Goal: Information Seeking & Learning: Learn about a topic

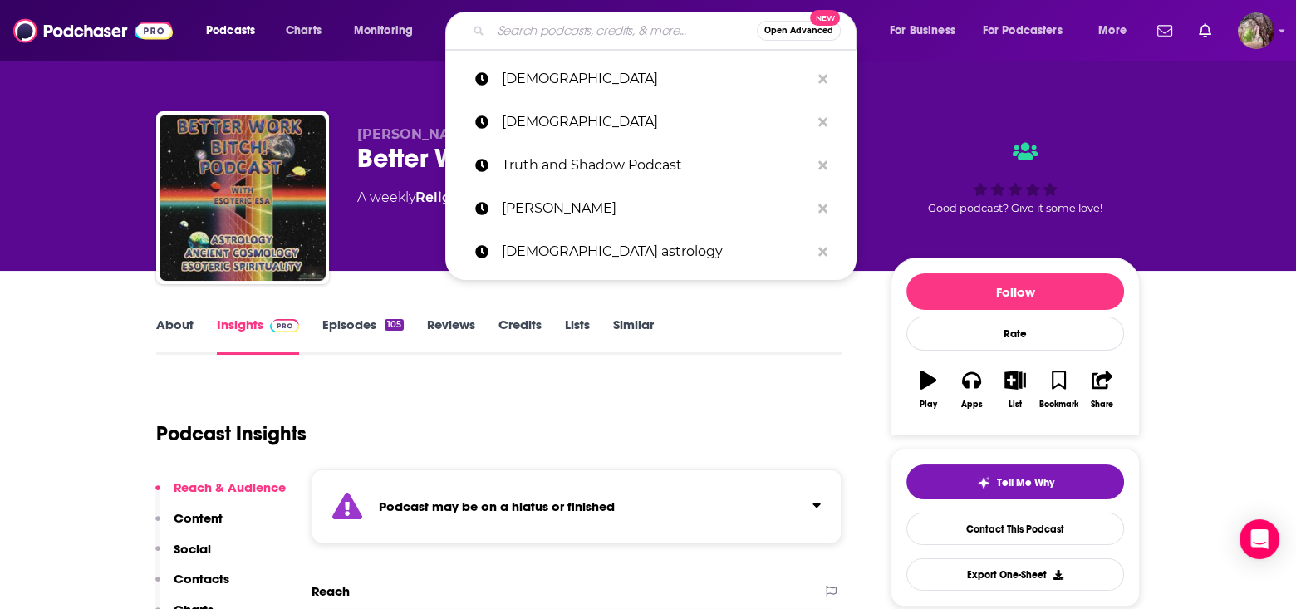
click at [562, 37] on input "Search podcasts, credits, & more..." at bounding box center [624, 30] width 266 height 27
paste input "The [PERSON_NAME] Report"
type input "The [PERSON_NAME] Report"
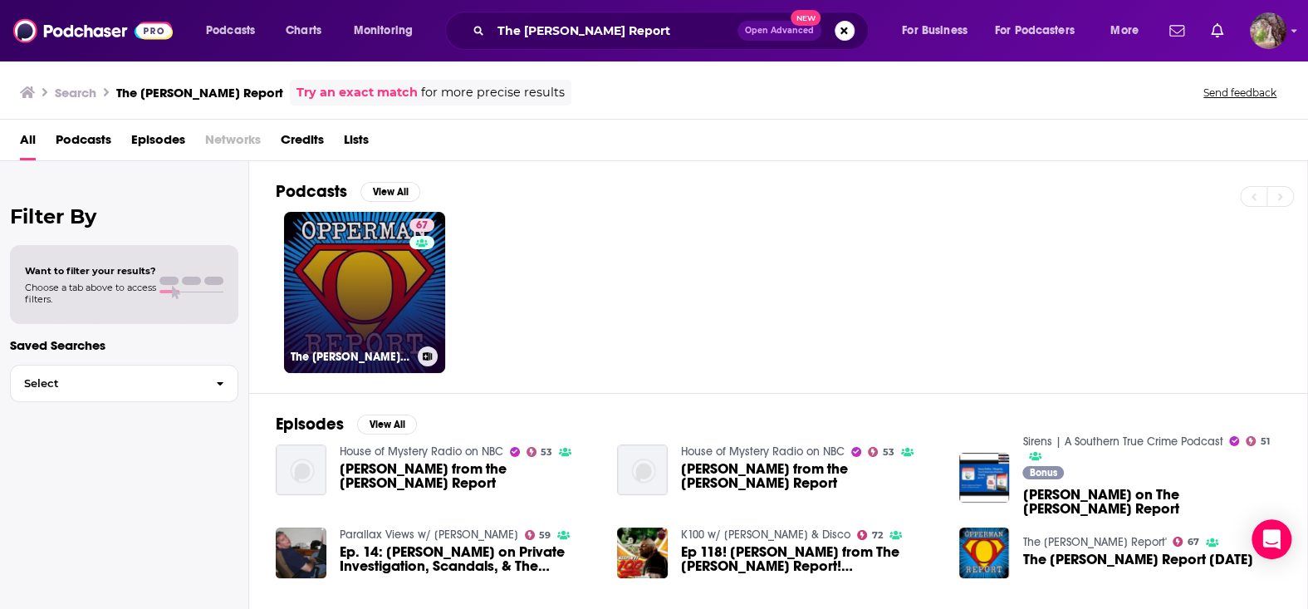
click at [367, 271] on link "67 The [PERSON_NAME] Report'" at bounding box center [364, 292] width 161 height 161
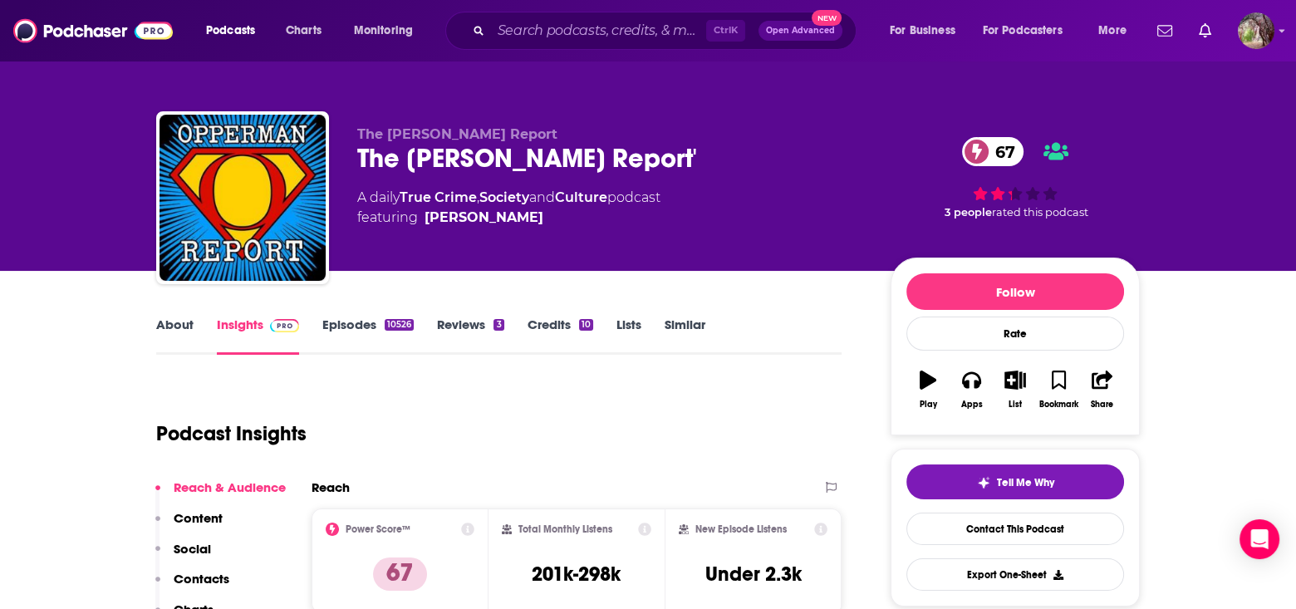
click at [180, 326] on link "About" at bounding box center [174, 336] width 37 height 38
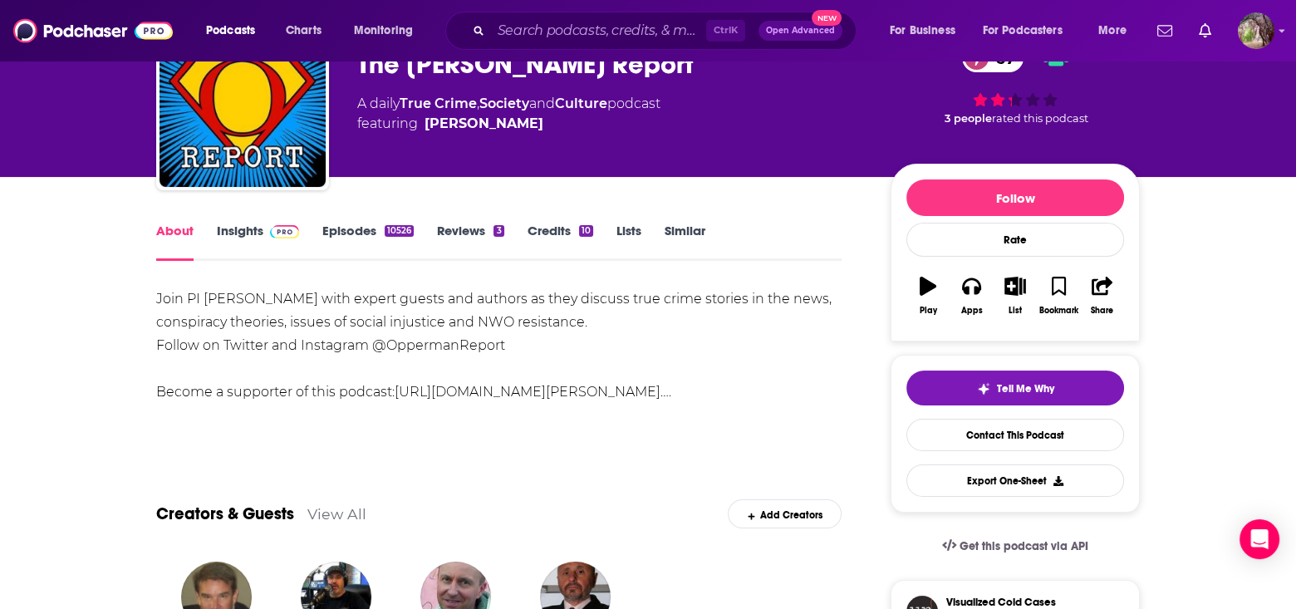
scroll to position [83, 0]
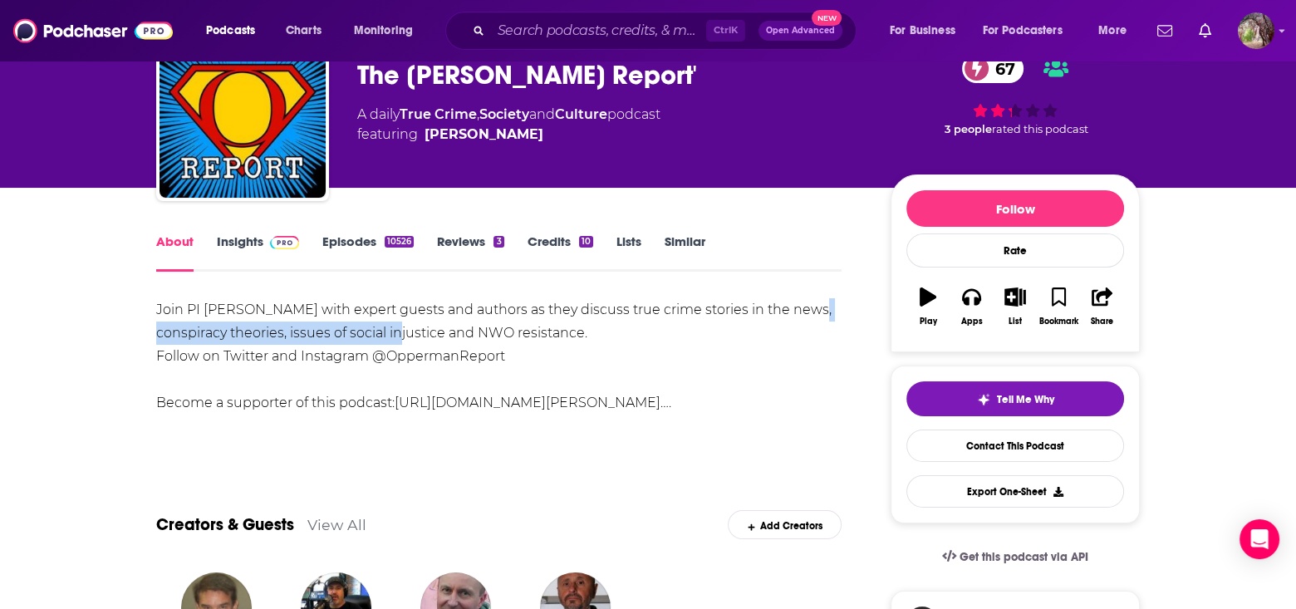
drag, startPoint x: 152, startPoint y: 335, endPoint x: 409, endPoint y: 330, distance: 256.8
click at [492, 341] on div "Join PI [PERSON_NAME] with expert guests and authors as they discuss true crime…" at bounding box center [498, 356] width 685 height 116
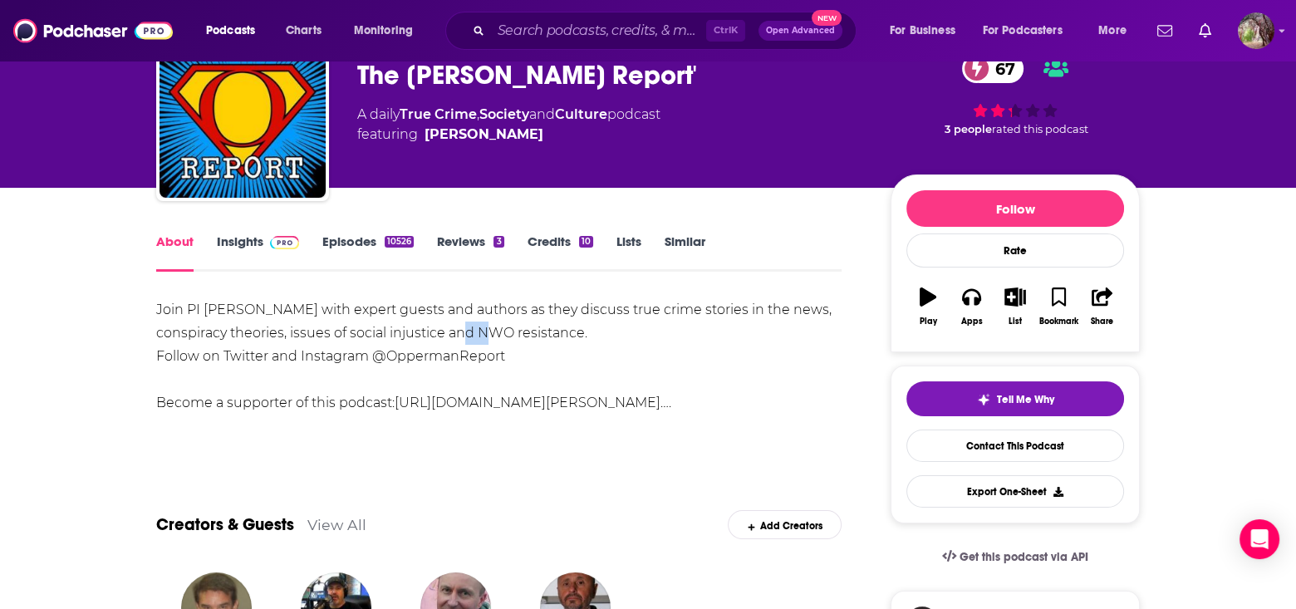
drag, startPoint x: 513, startPoint y: 336, endPoint x: 474, endPoint y: 334, distance: 39.1
click at [474, 334] on div "Join PI [PERSON_NAME] with expert guests and authors as they discuss true crime…" at bounding box center [498, 356] width 685 height 116
drag, startPoint x: 583, startPoint y: 333, endPoint x: 479, endPoint y: 333, distance: 103.8
click at [479, 333] on div "Join PI [PERSON_NAME] with expert guests and authors as they discuss true crime…" at bounding box center [498, 356] width 685 height 116
copy div "NWO resistance."
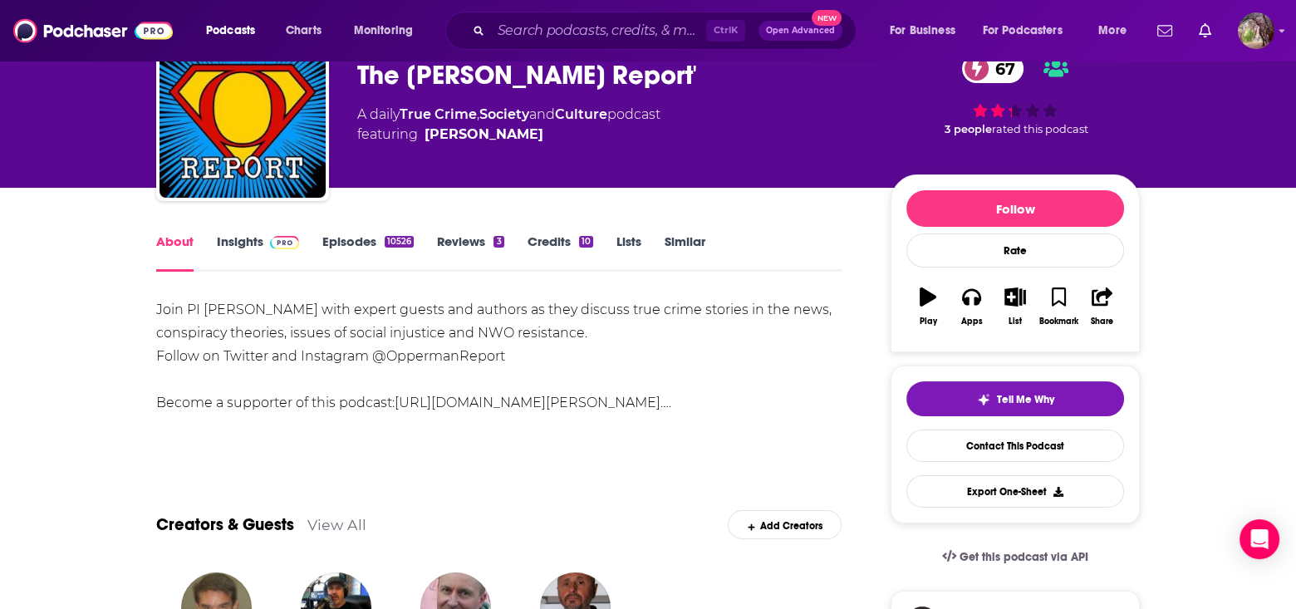
click at [405, 358] on div "Join PI [PERSON_NAME] with expert guests and authors as they discuss true crime…" at bounding box center [498, 356] width 685 height 116
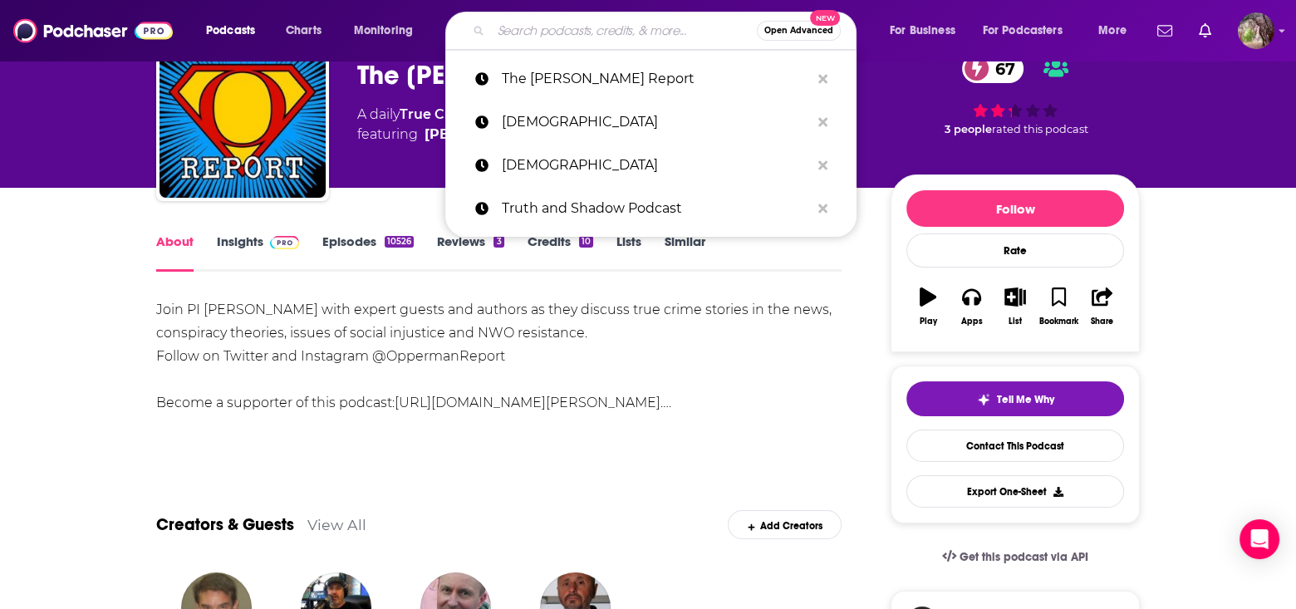
click at [516, 32] on input "Search podcasts, credits, & more..." at bounding box center [624, 30] width 266 height 27
paste input "Aquarium Drunkard Transmissions"
type input "Aquarium Drunkard Transmissions"
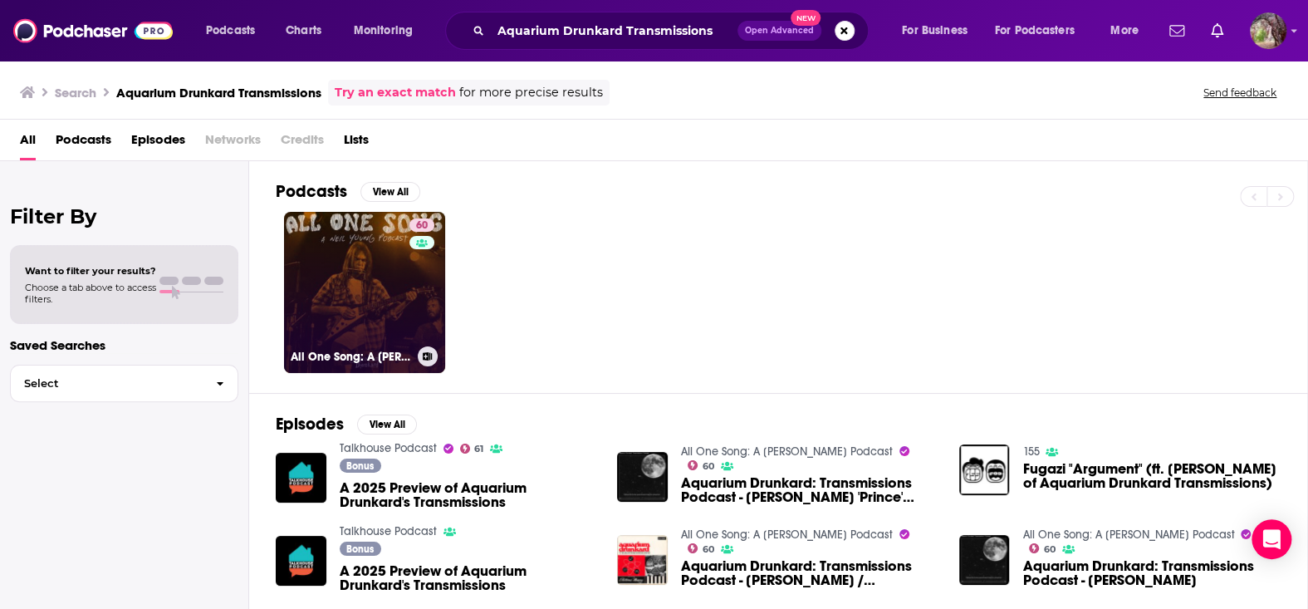
click at [407, 287] on link "60 All One Song: A [PERSON_NAME] Podcast" at bounding box center [364, 292] width 161 height 161
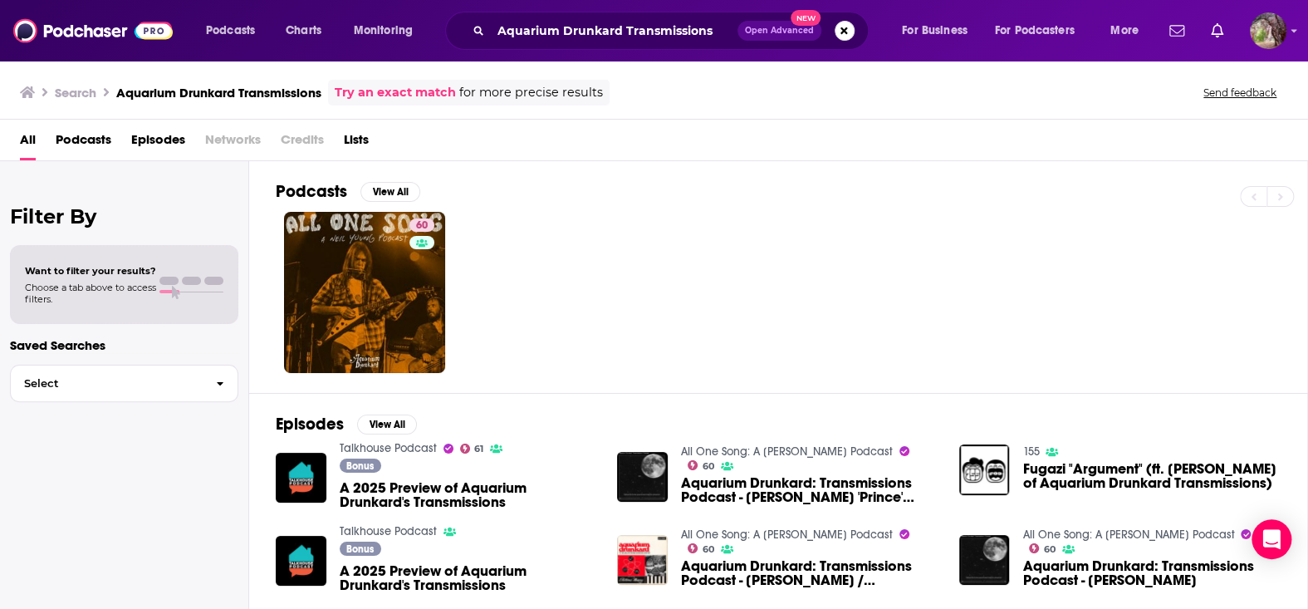
click at [407, 492] on span "A 2025 Preview of Aquarium Drunkard's Transmissions" at bounding box center [469, 495] width 258 height 28
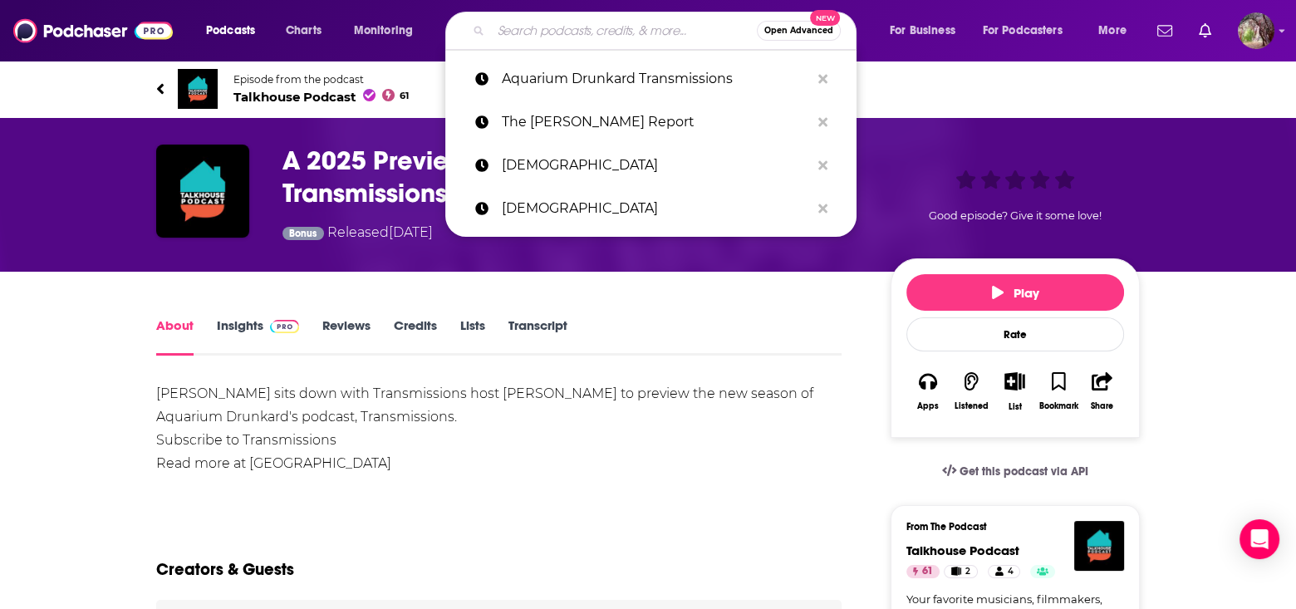
click at [515, 32] on input "Search podcasts, credits, & more..." at bounding box center [624, 30] width 266 height 27
paste input "Aquarium Drunkard Transmissions"
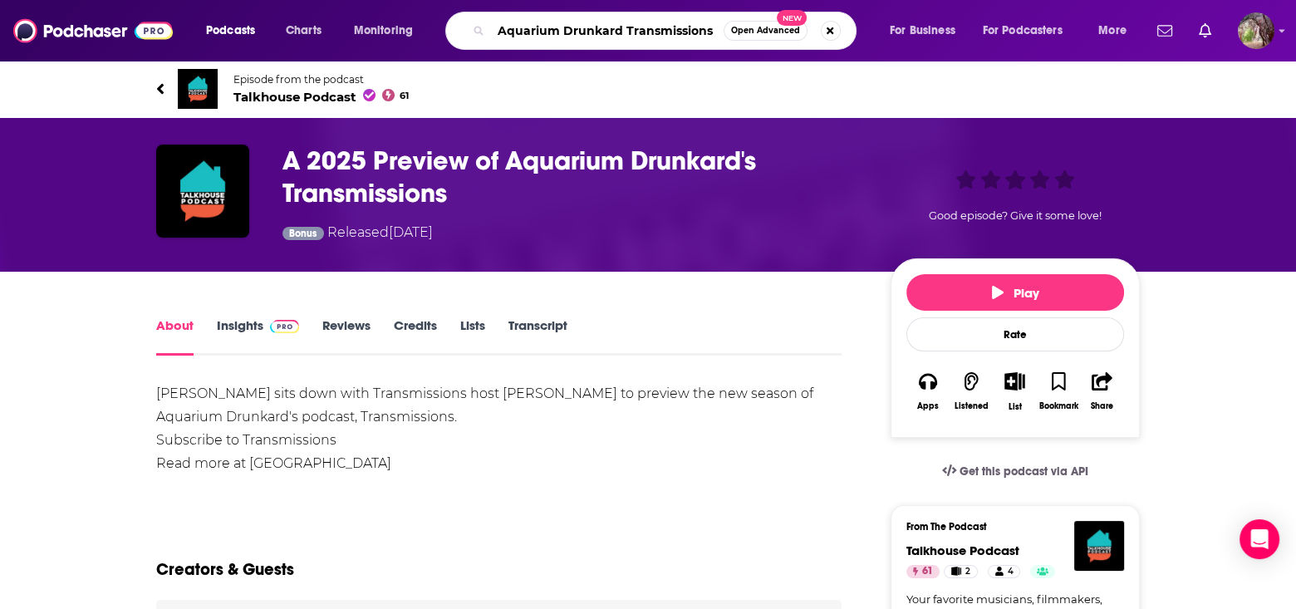
drag, startPoint x: 621, startPoint y: 32, endPoint x: 737, endPoint y: 33, distance: 115.5
click at [737, 33] on div "Aquarium Drunkard Transmissions Open Advanced New" at bounding box center [650, 31] width 411 height 38
type input "Aquarium Drunkard"
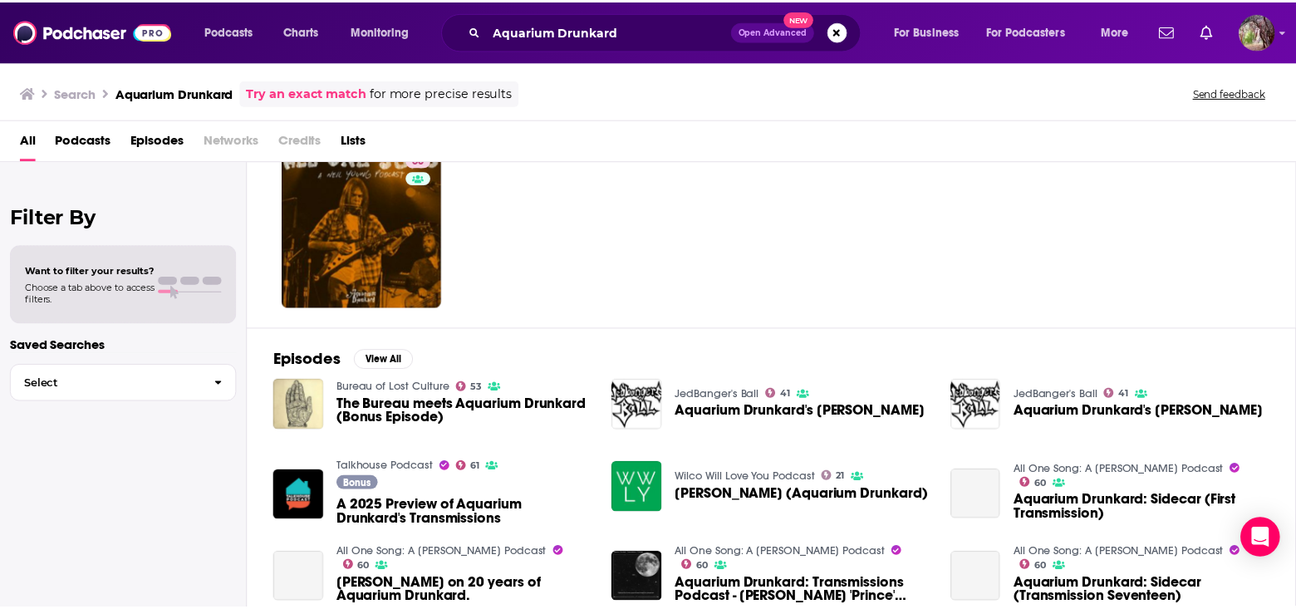
scroll to position [166, 0]
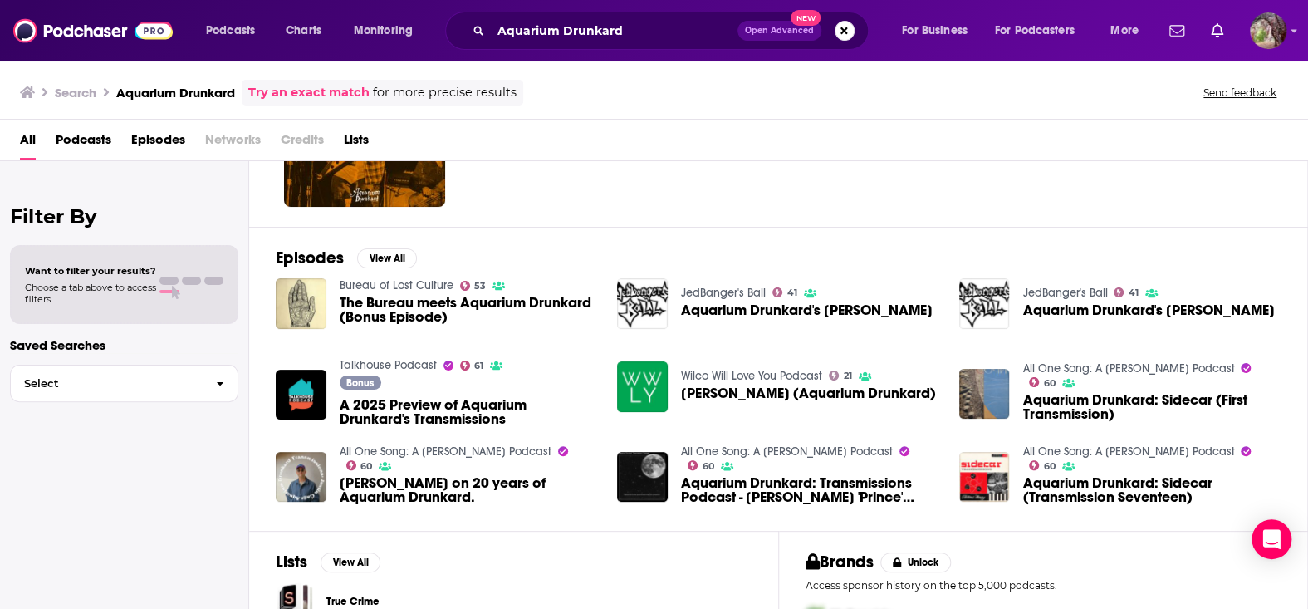
click at [377, 299] on span "The Bureau meets Aquarium Drunkard (Bonus Episode)" at bounding box center [469, 310] width 258 height 28
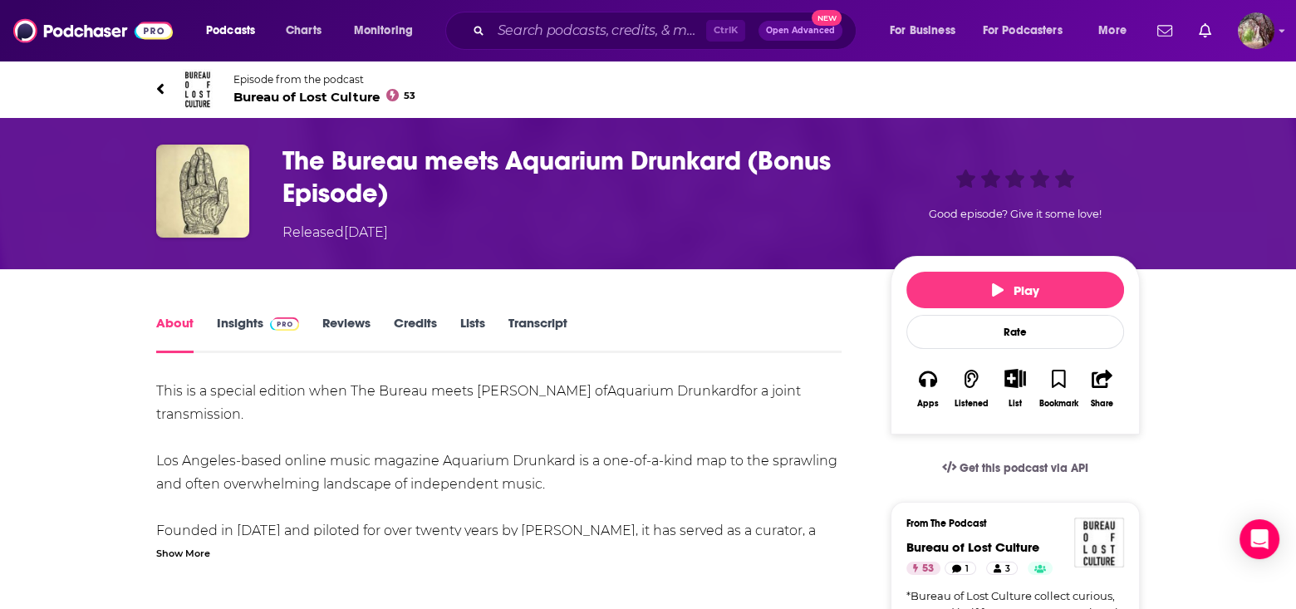
click at [231, 322] on link "Insights" at bounding box center [258, 334] width 82 height 38
